Goal: Task Accomplishment & Management: Manage account settings

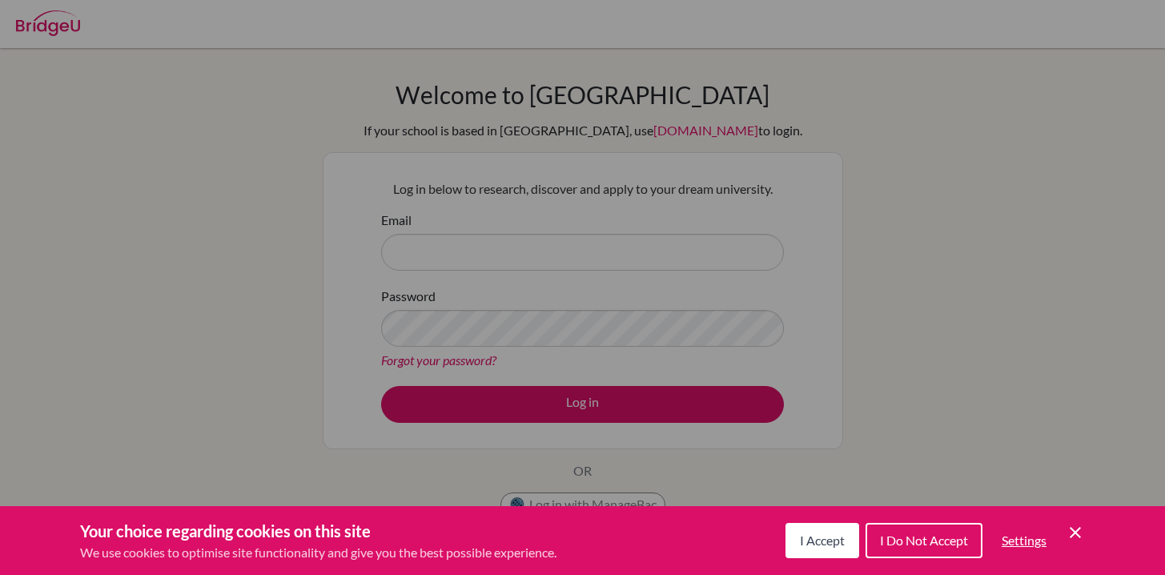
click at [1081, 535] on icon "Cookie Control Close Icon" at bounding box center [1074, 532] width 19 height 19
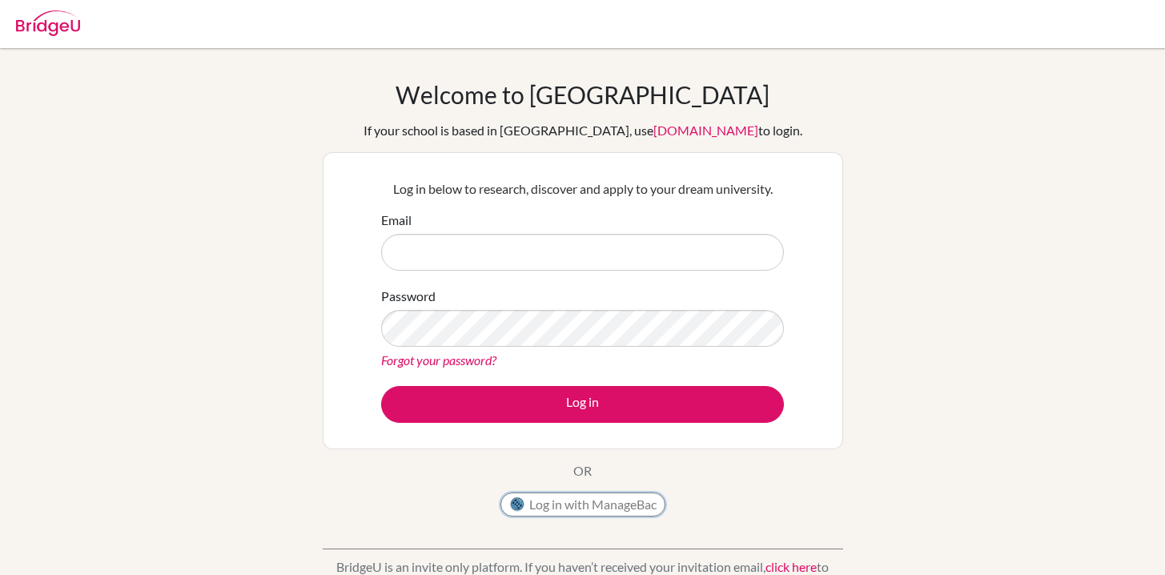
click at [630, 510] on button "Log in with ManageBac" at bounding box center [582, 504] width 165 height 24
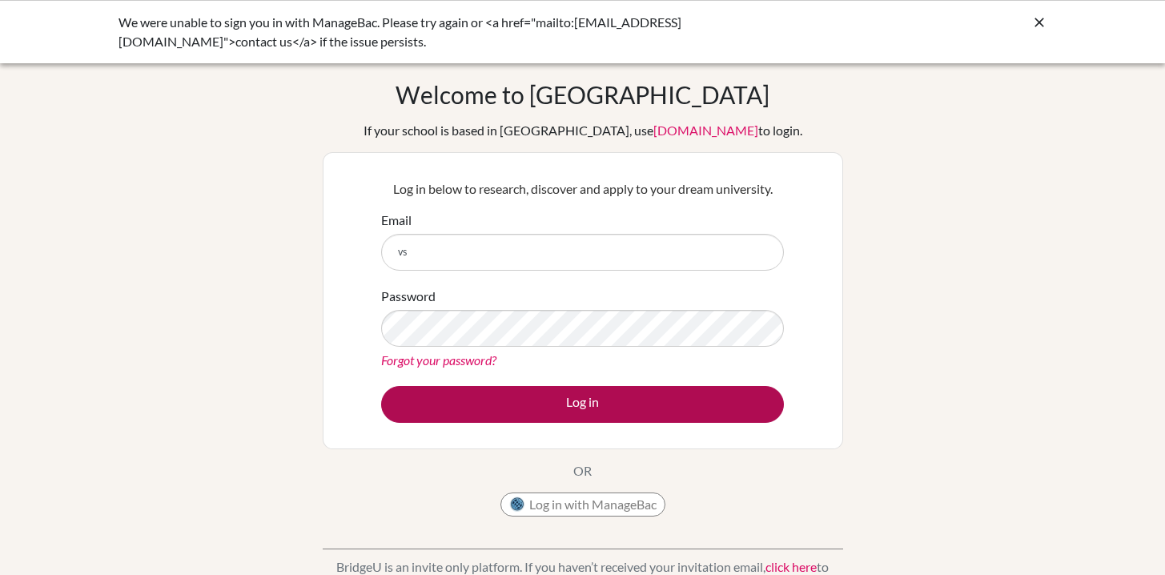
type input "v"
type input "[EMAIL_ADDRESS][DOMAIN_NAME]"
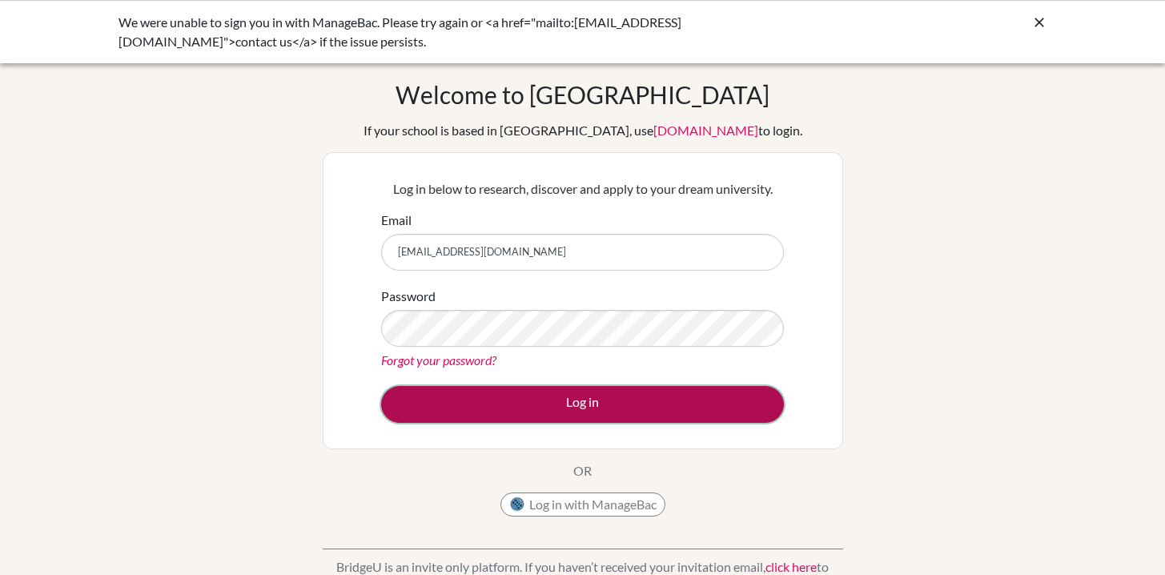
click at [496, 419] on button "Log in" at bounding box center [582, 404] width 403 height 37
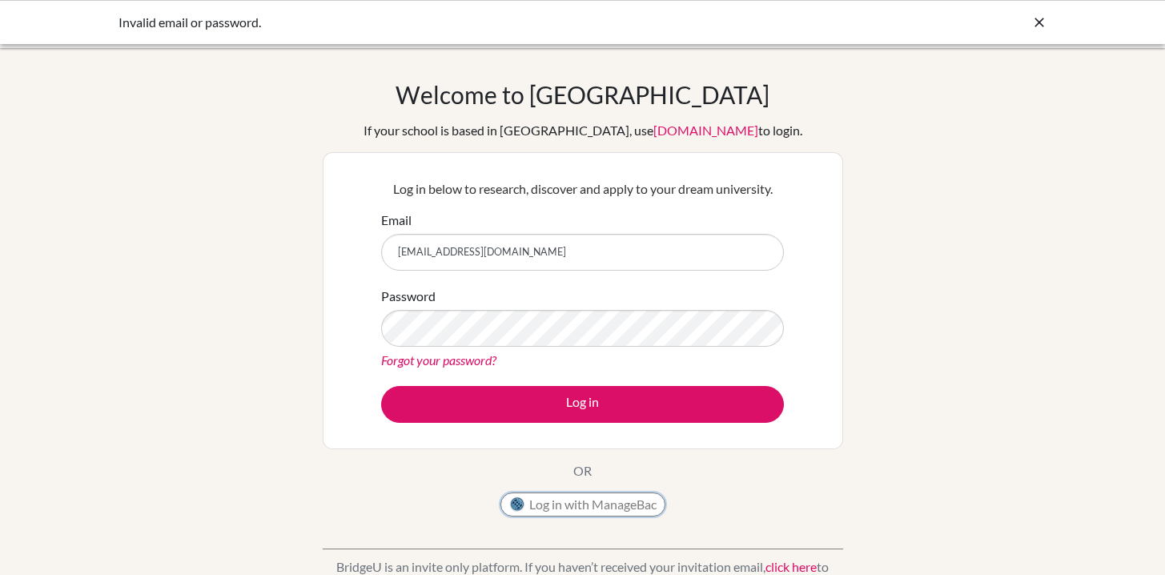
click at [627, 510] on button "Log in with ManageBac" at bounding box center [582, 504] width 165 height 24
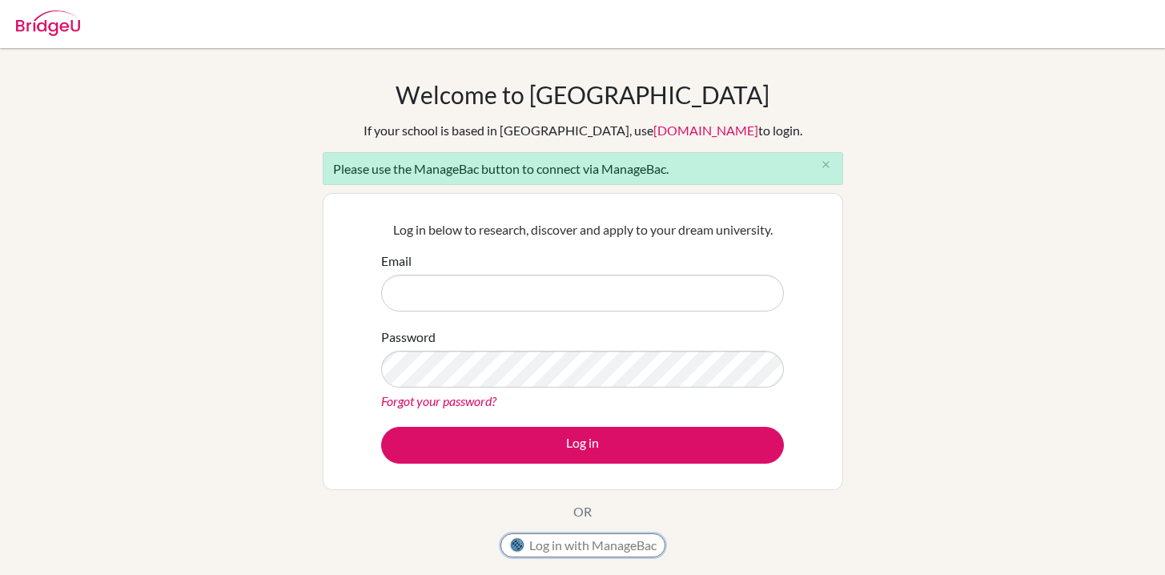
click at [620, 535] on button "Log in with ManageBac" at bounding box center [582, 545] width 165 height 24
click at [619, 543] on button "Log in with ManageBac" at bounding box center [582, 545] width 165 height 24
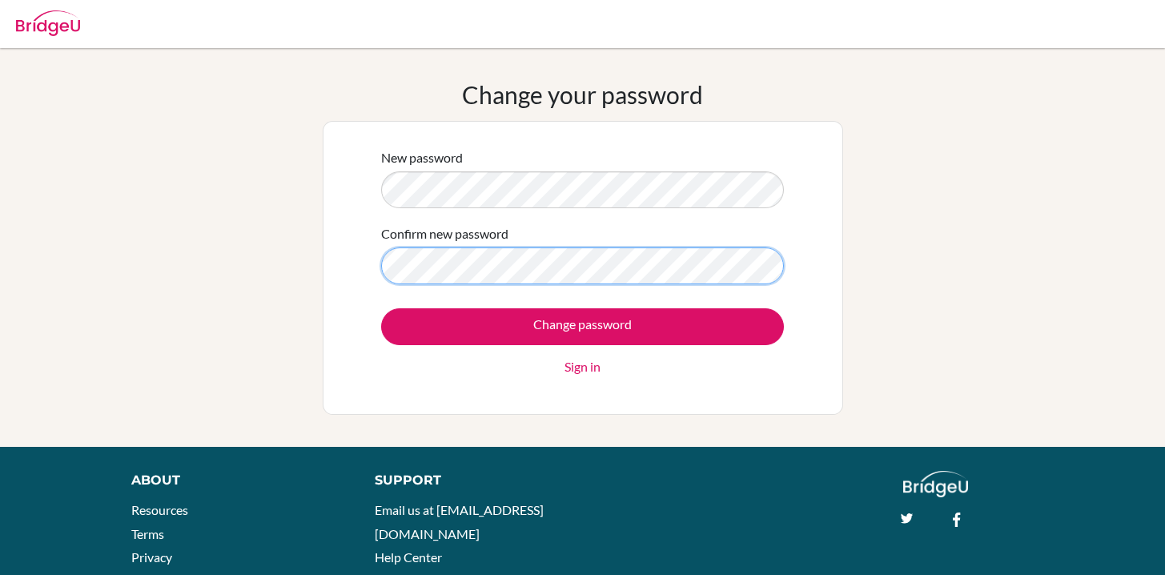
click at [381, 308] on input "Change password" at bounding box center [582, 326] width 403 height 37
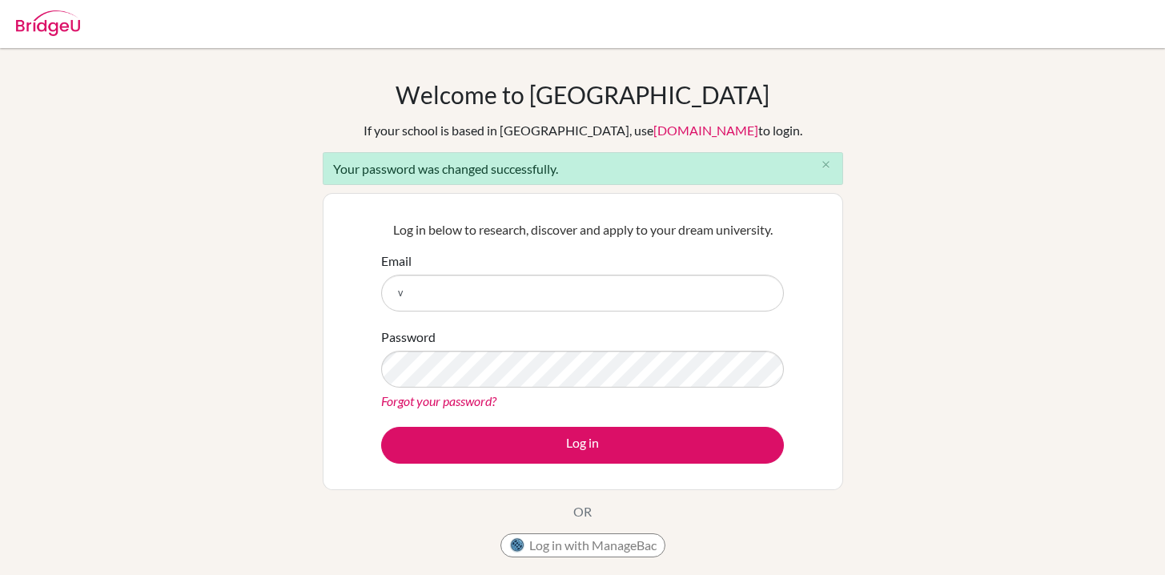
type input "[EMAIL_ADDRESS][DOMAIN_NAME]"
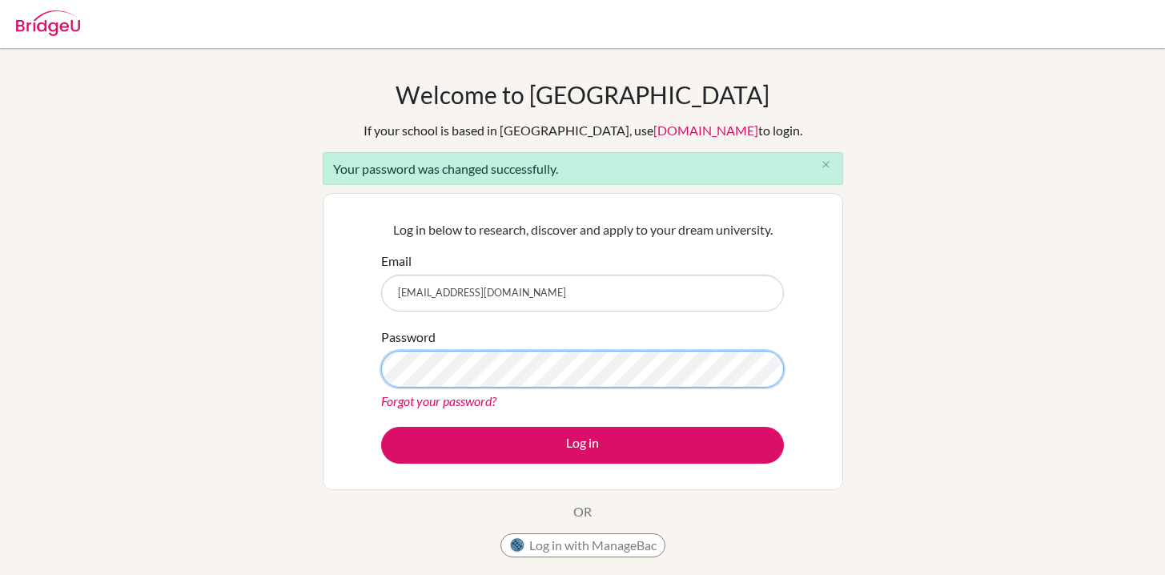
click at [381, 427] on button "Log in" at bounding box center [582, 445] width 403 height 37
